Goal: Task Accomplishment & Management: Complete application form

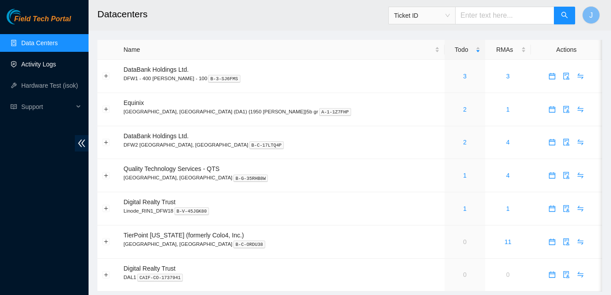
click at [50, 63] on link "Activity Logs" at bounding box center [38, 64] width 35 height 7
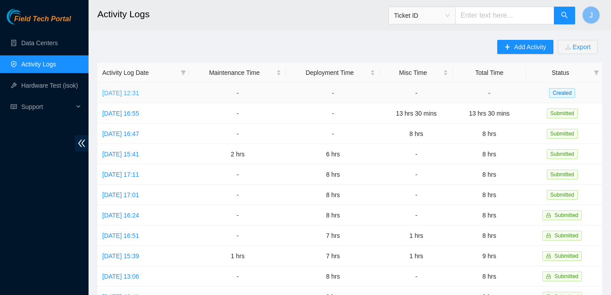
click at [125, 92] on link "[DATE] 12:31" at bounding box center [120, 92] width 37 height 7
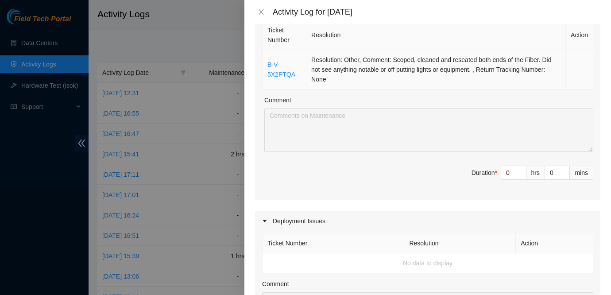
scroll to position [152, 0]
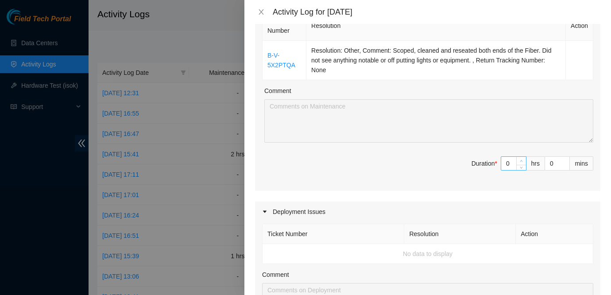
type input "1"
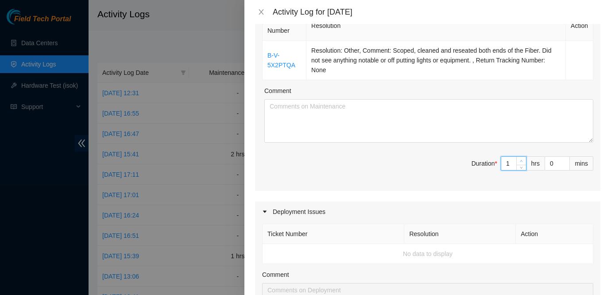
click at [518, 159] on span "up" at bounding box center [520, 160] width 5 height 5
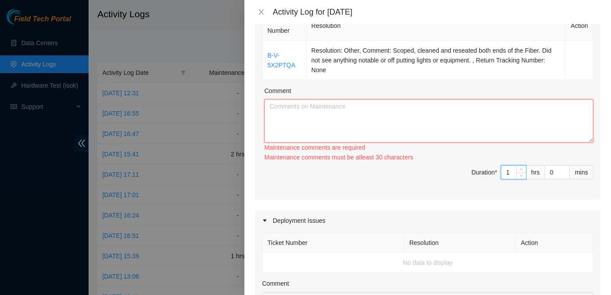
click at [459, 126] on textarea "Comment" at bounding box center [428, 120] width 329 height 43
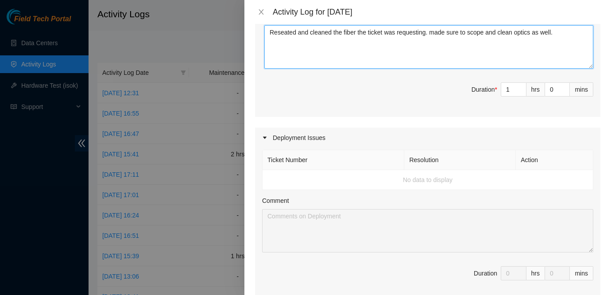
scroll to position [463, 0]
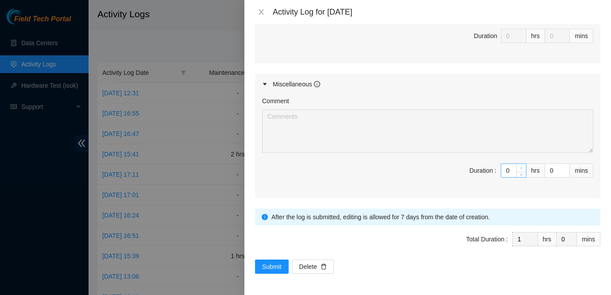
type textarea "Reseated and cleaned the fiber the ticket was requesting. made sure to scope an…"
type input "1"
type input "2"
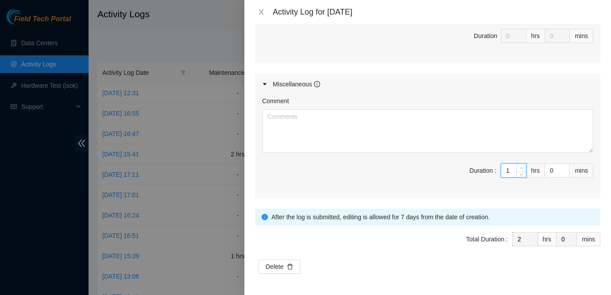
click at [520, 169] on icon "up" at bounding box center [520, 167] width 3 height 3
type input "2"
type input "3"
click at [520, 169] on icon "up" at bounding box center [520, 167] width 3 height 3
type input "3"
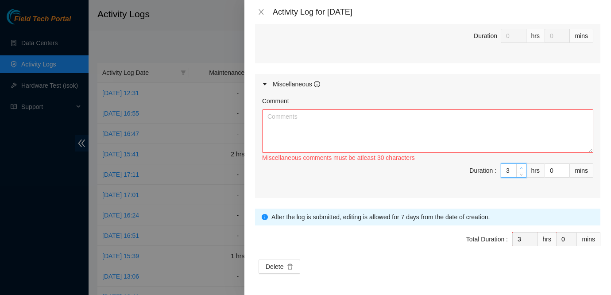
type input "4"
click at [520, 169] on icon "up" at bounding box center [520, 167] width 3 height 3
type input "4"
type input "5"
click at [520, 169] on icon "up" at bounding box center [520, 167] width 3 height 3
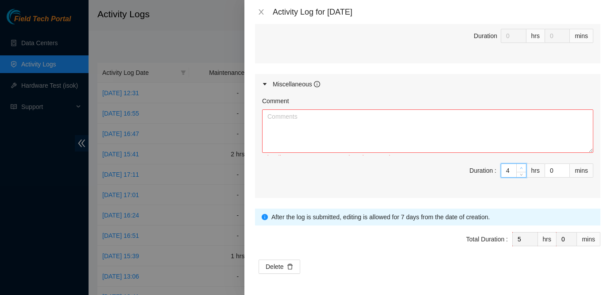
type input "5"
type input "6"
click at [520, 169] on icon "up" at bounding box center [520, 167] width 3 height 3
type input "6"
type input "7"
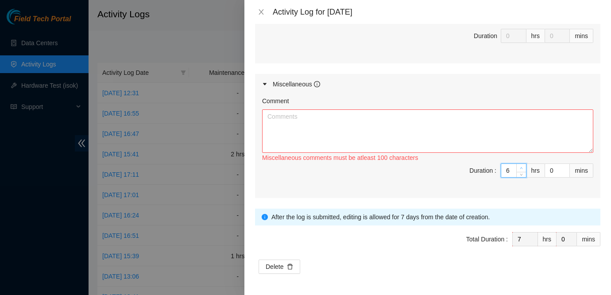
click at [520, 169] on icon "up" at bounding box center [520, 167] width 3 height 3
type input "7"
type input "8"
click at [520, 169] on icon "up" at bounding box center [520, 167] width 3 height 3
click at [456, 129] on textarea "Comment" at bounding box center [427, 130] width 331 height 43
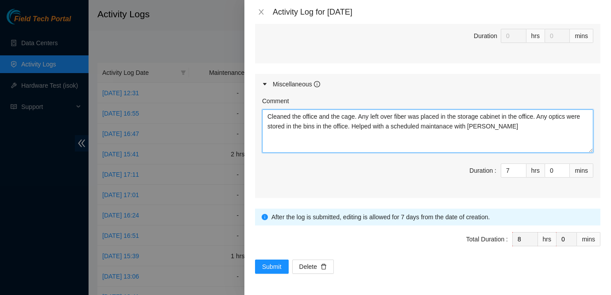
click at [453, 126] on textarea "Cleaned the office and the cage. Any left over fiber was placed in the storage …" at bounding box center [427, 130] width 331 height 43
type textarea "Cleaned the office and the cage. Any left over fiber was placed in the storage …"
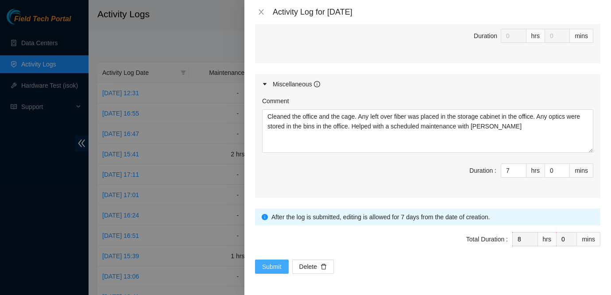
click at [280, 262] on span "Submit" at bounding box center [271, 266] width 19 height 10
